Goal: Find contact information: Find contact information

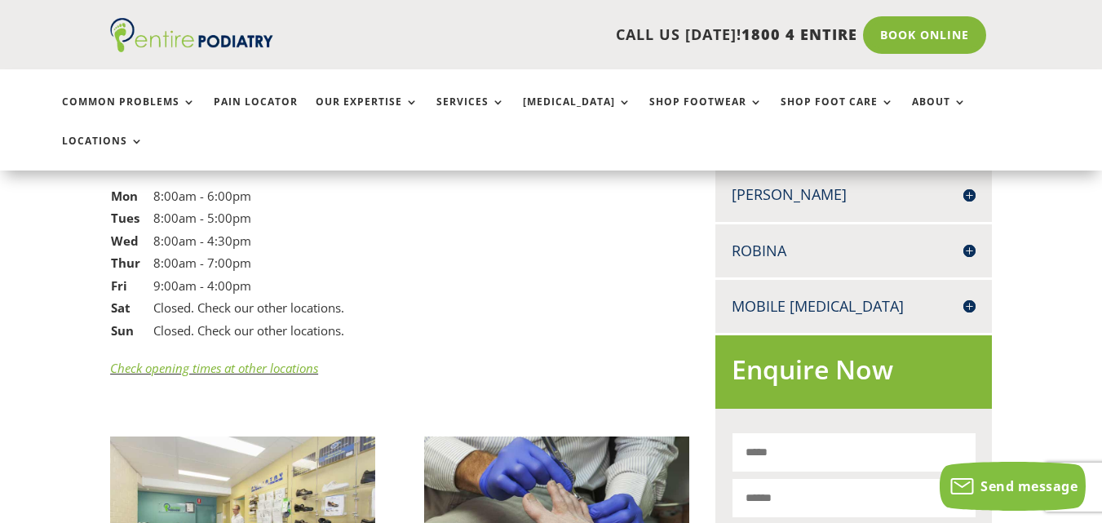
scroll to position [1909, 0]
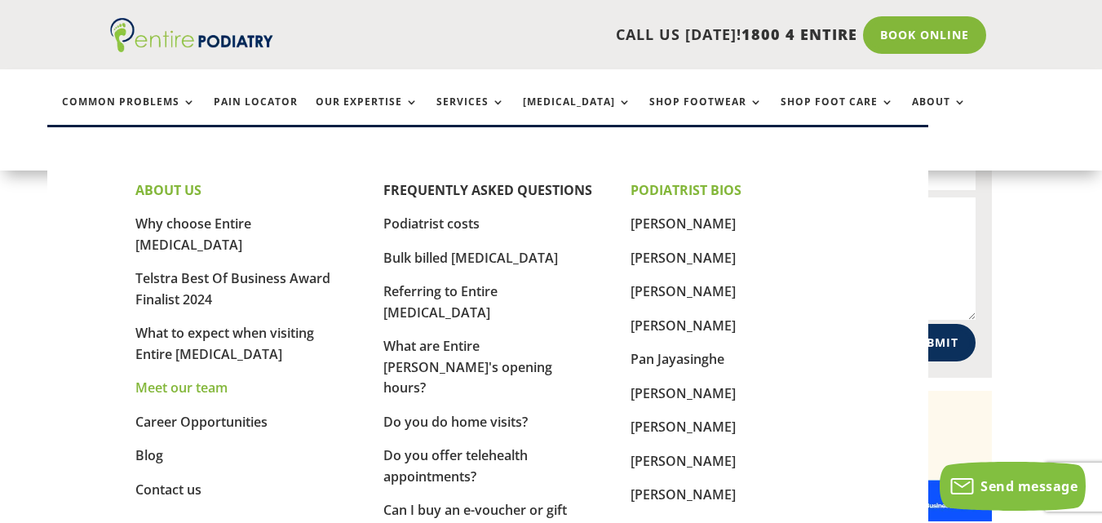
click at [158, 379] on link "Meet our team" at bounding box center [181, 388] width 92 height 18
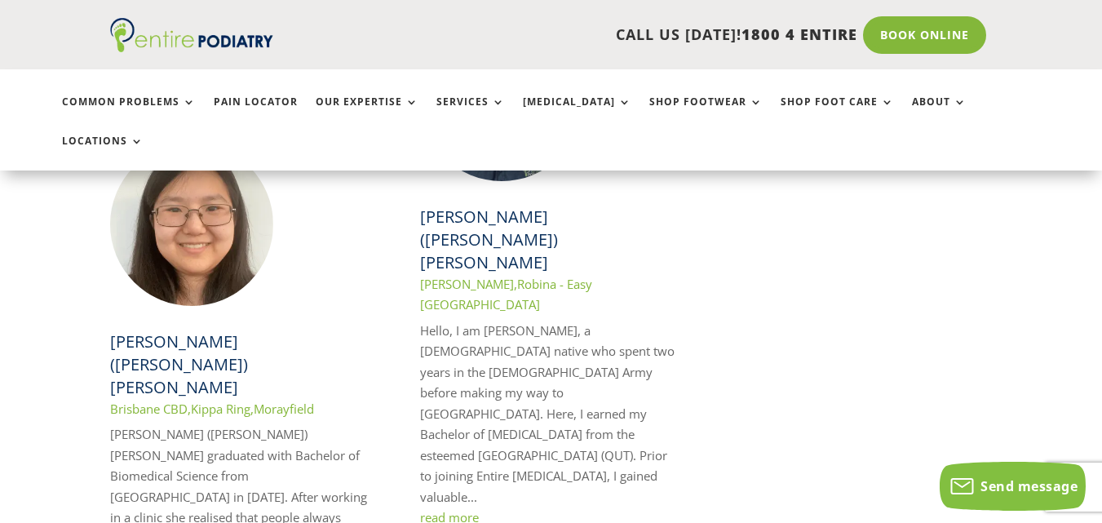
scroll to position [2804, 0]
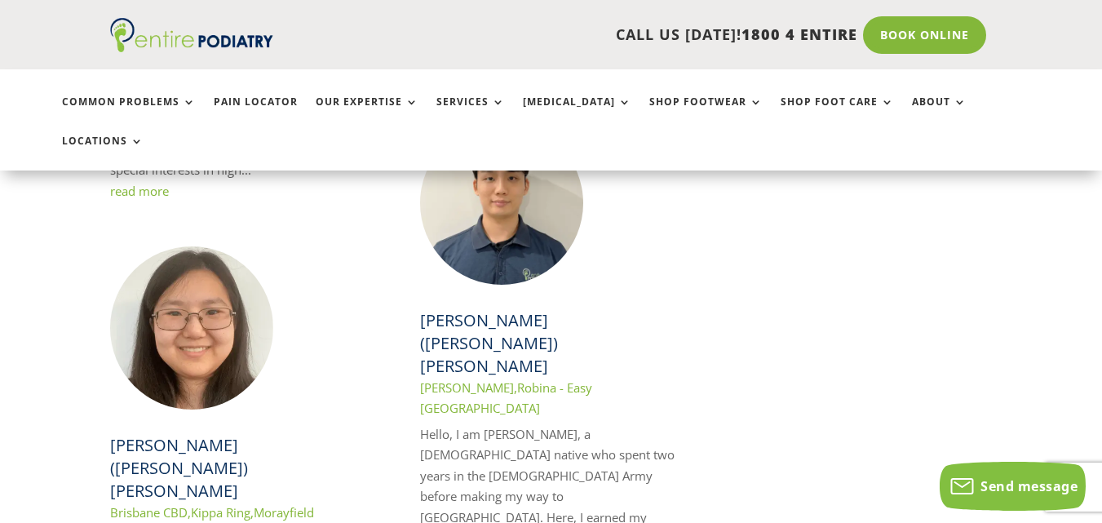
scroll to position [2671, 0]
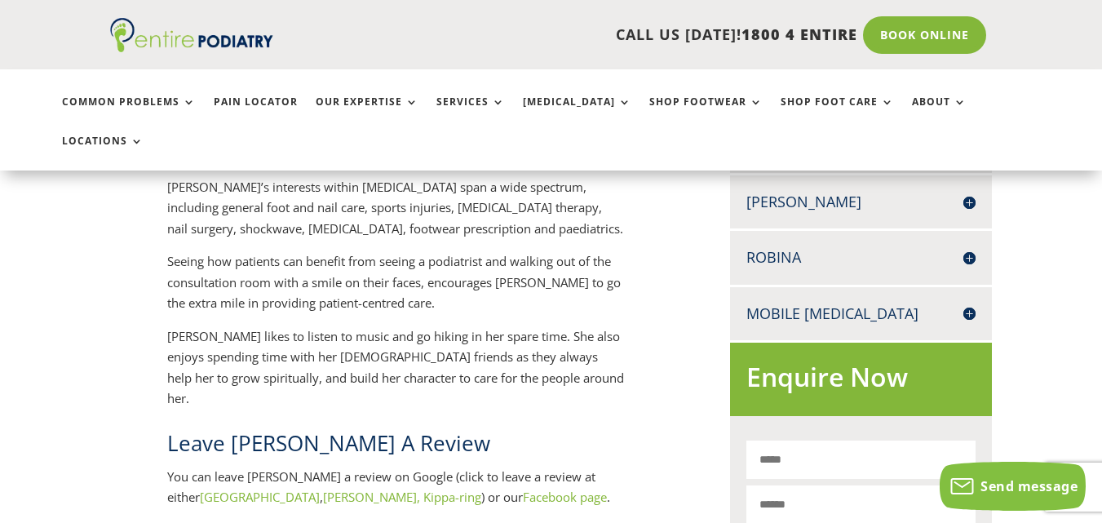
scroll to position [988, 0]
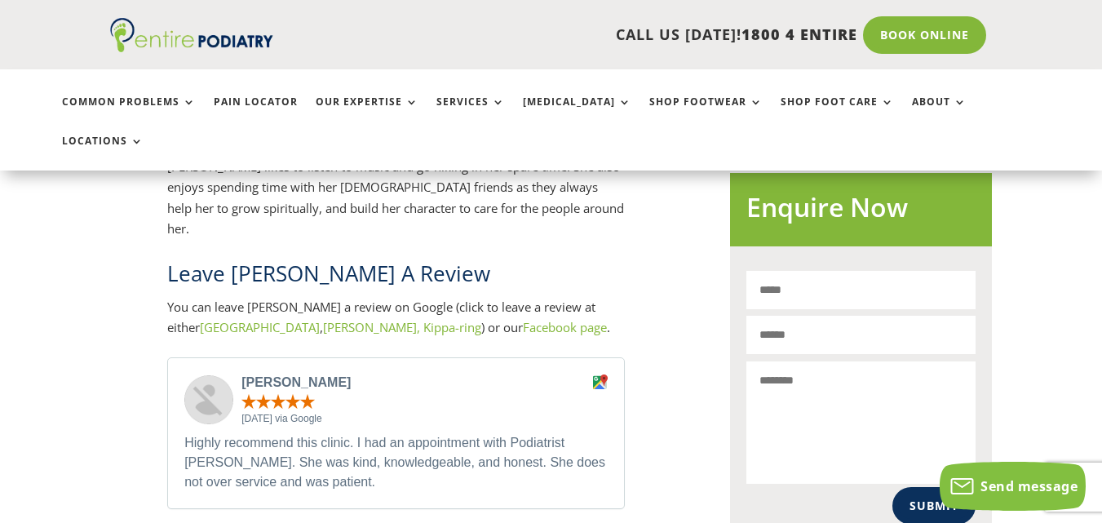
drag, startPoint x: 1105, startPoint y: 46, endPoint x: 1108, endPoint y: 174, distance: 128.1
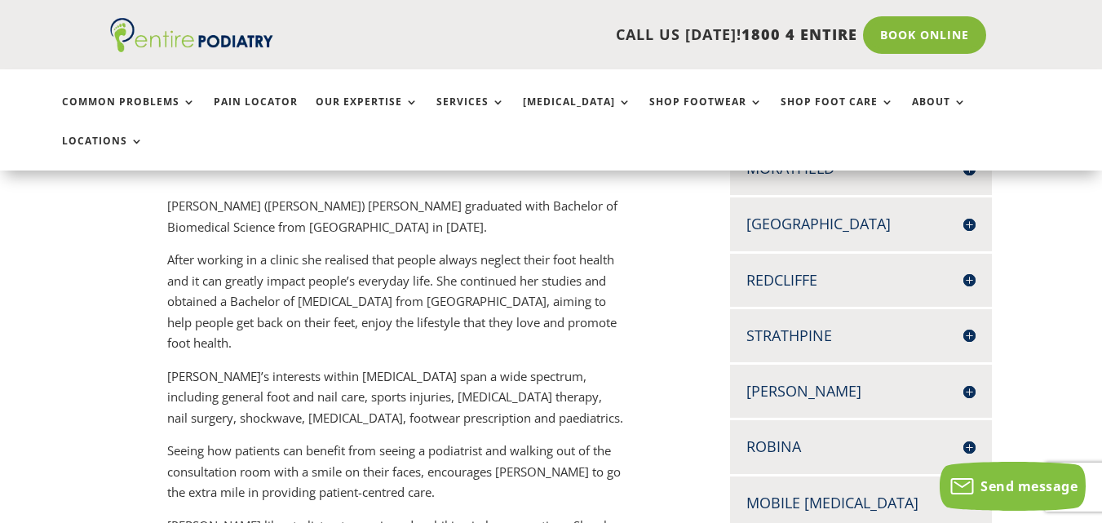
scroll to position [0, 0]
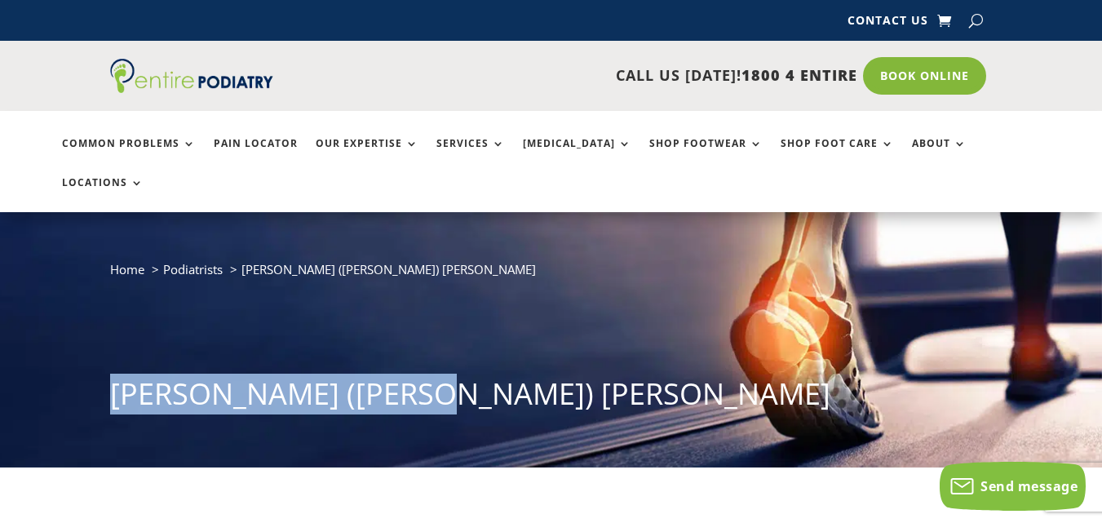
drag, startPoint x: 100, startPoint y: 363, endPoint x: 563, endPoint y: 332, distance: 463.6
click at [563, 332] on div "Home Podiatrists Heidi (Tsz Hei) Cheng Heidi (Tsz Hei) Cheng" at bounding box center [551, 339] width 1102 height 255
copy h1 "[PERSON_NAME] ([PERSON_NAME]) [PERSON_NAME]"
click at [485, 327] on div "Home Podiatrists Heidi (Tsz Hei) Cheng Heidi (Tsz Hei) Cheng" at bounding box center [551, 341] width 882 height 164
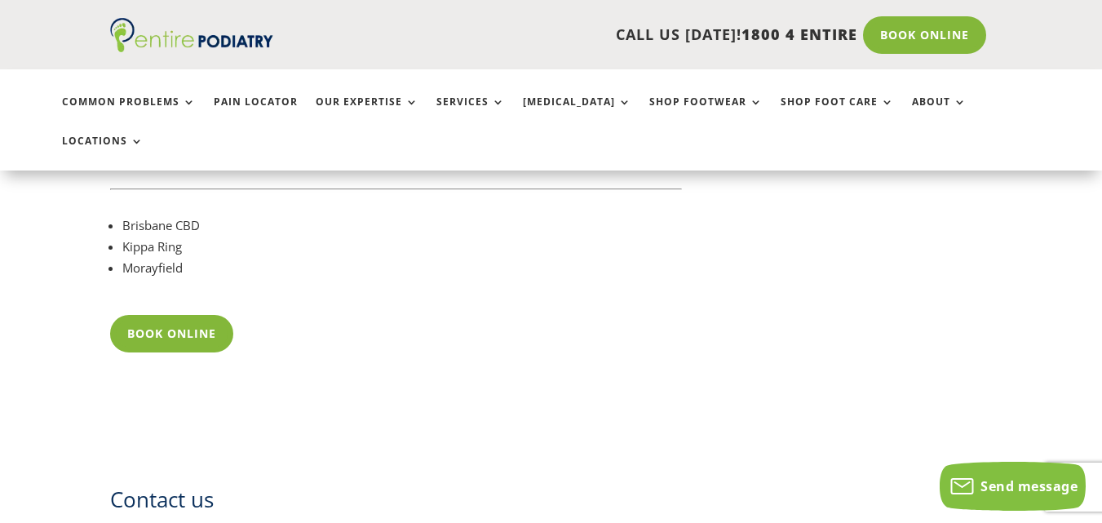
scroll to position [1412, 0]
